Goal: Complete application form

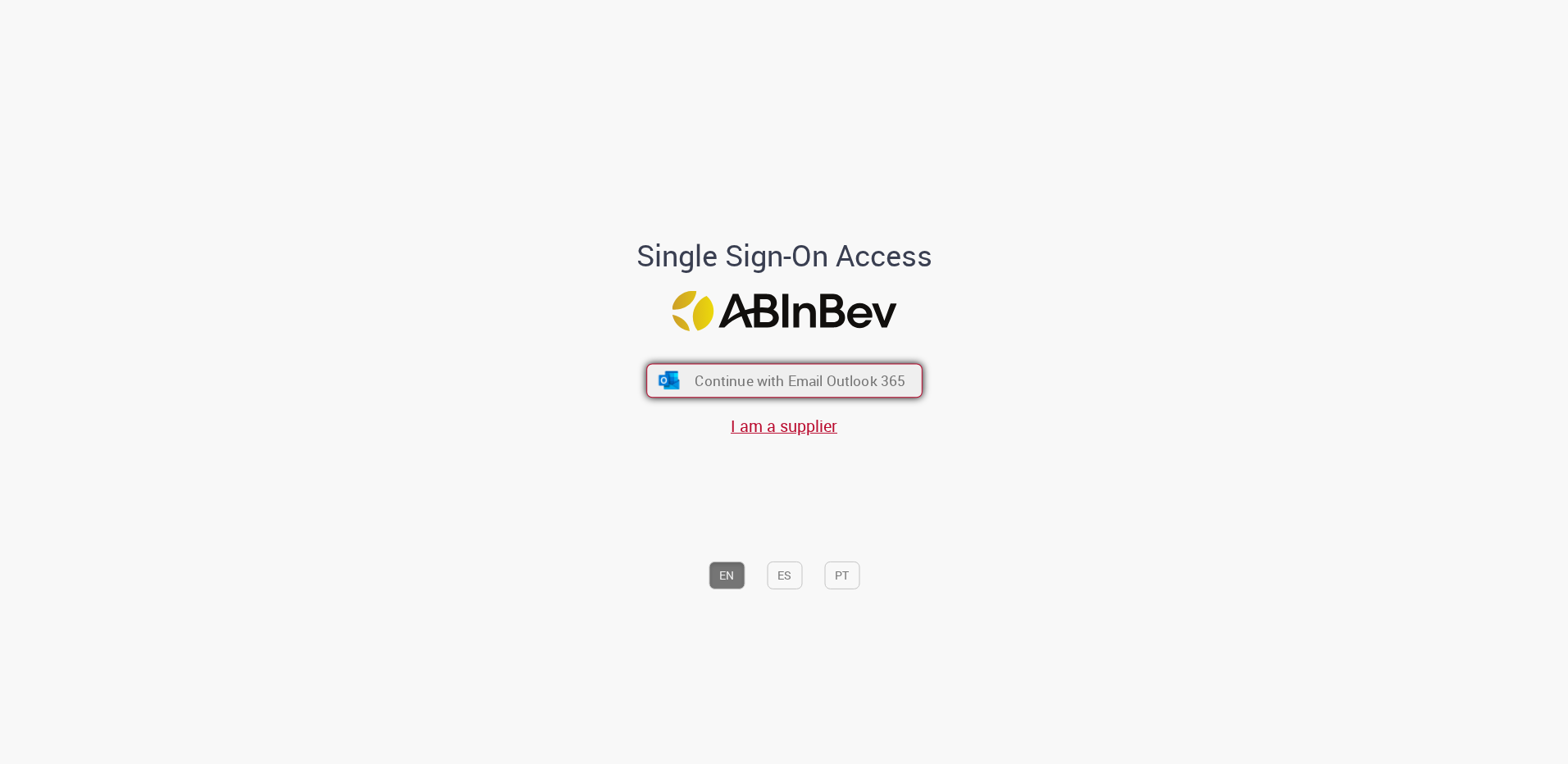
click at [772, 386] on span "Continue with Email Outlook 365" at bounding box center [800, 381] width 211 height 19
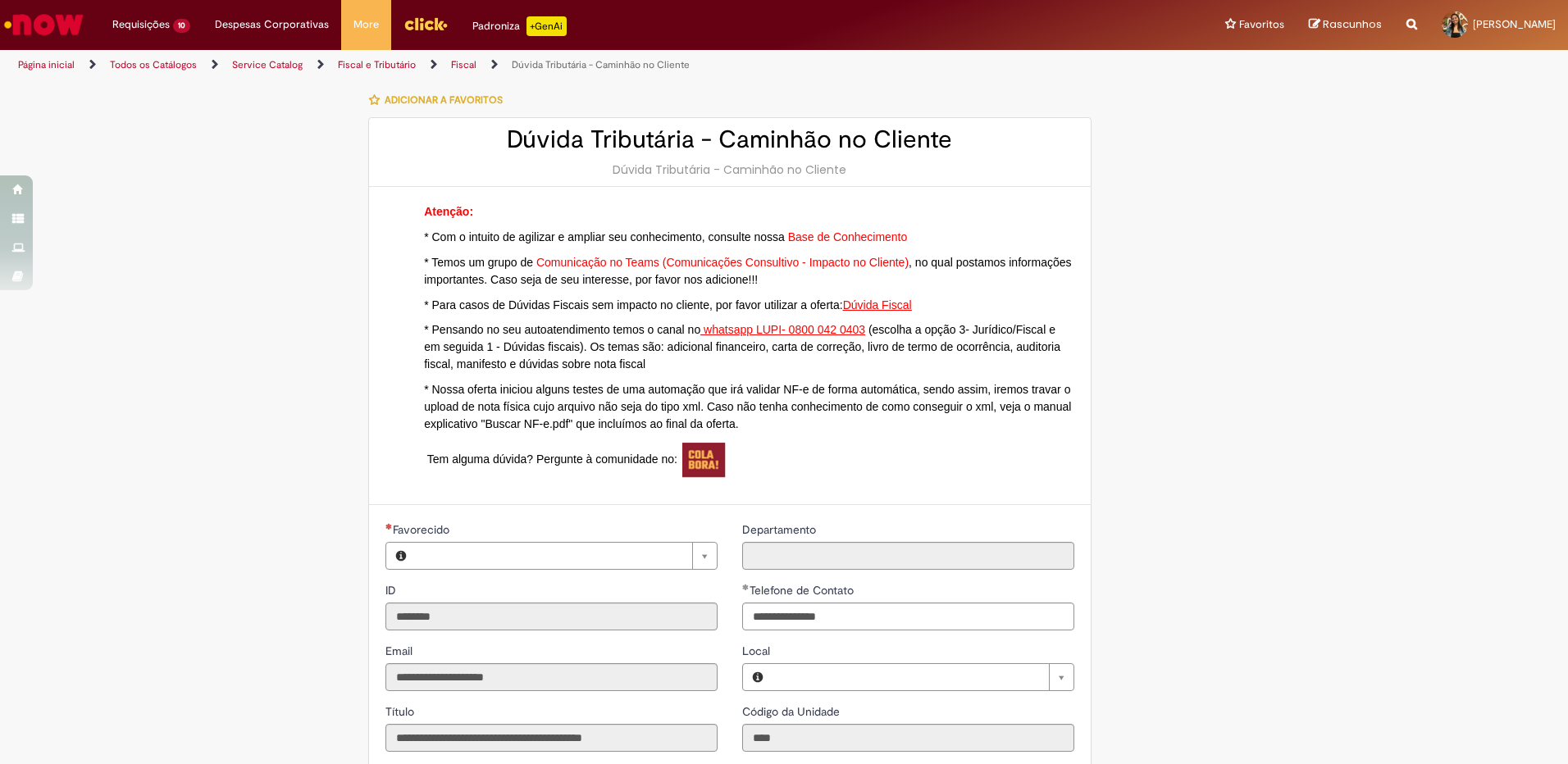
type input "**********"
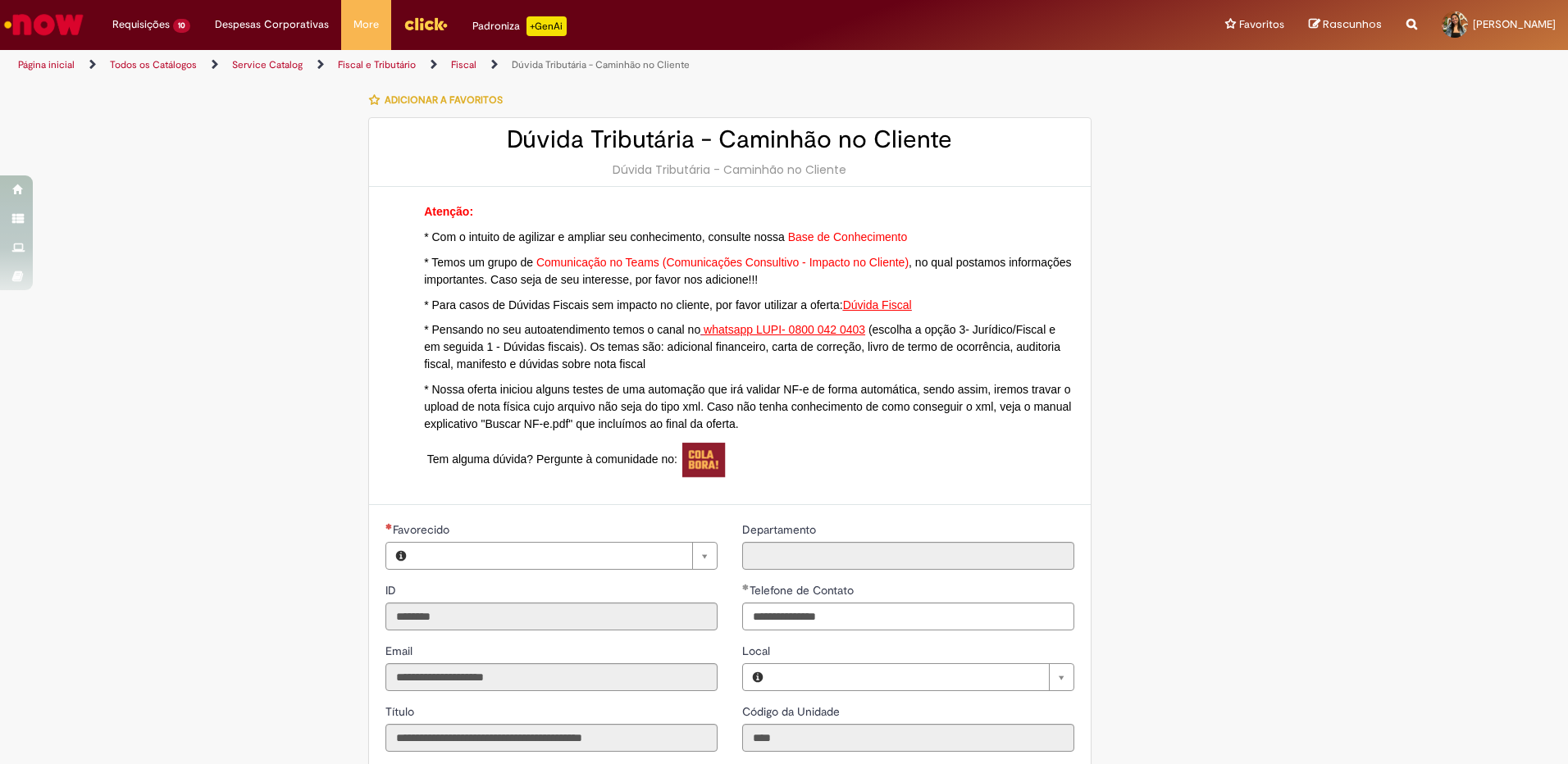
type input "**********"
